Goal: Communication & Community: Answer question/provide support

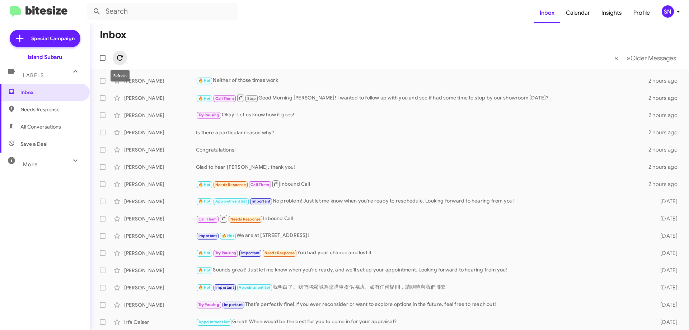
click at [119, 60] on icon at bounding box center [120, 58] width 6 height 6
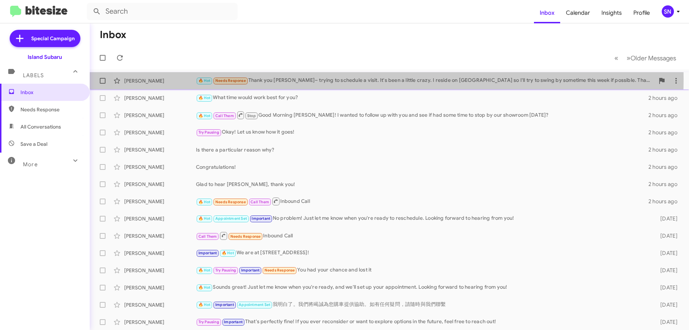
click at [352, 79] on div "🔥 Hot Needs Response Thank you [PERSON_NAME]– trying to schedule a visit. It's …" at bounding box center [425, 80] width 459 height 8
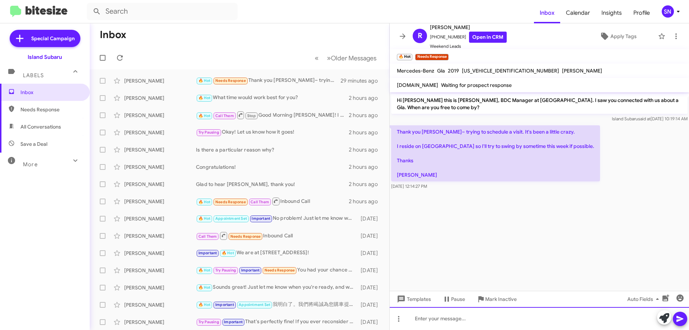
click at [430, 320] on div at bounding box center [539, 318] width 299 height 23
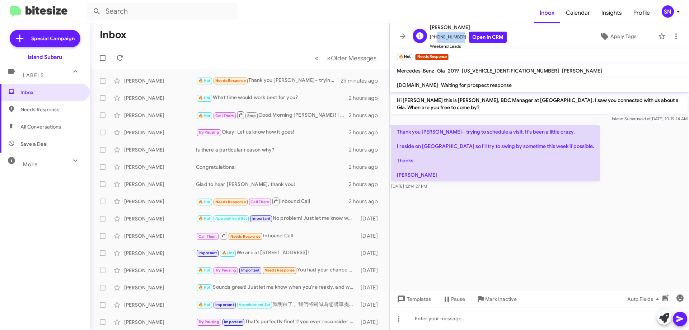
drag, startPoint x: 456, startPoint y: 37, endPoint x: 434, endPoint y: 37, distance: 22.3
click at [434, 37] on span "[PHONE_NUMBER] Open in CRM" at bounding box center [468, 37] width 77 height 11
copy span "2014866110"
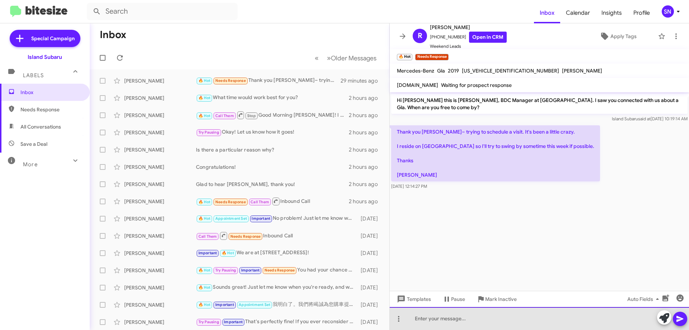
click at [465, 319] on div at bounding box center [539, 318] width 299 height 23
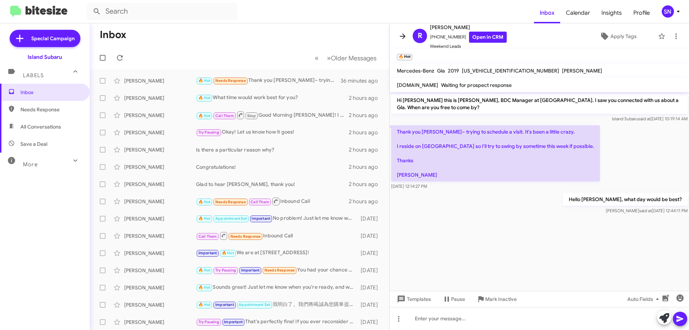
click at [407, 33] on span at bounding box center [403, 36] width 14 height 9
